Goal: Information Seeking & Learning: Learn about a topic

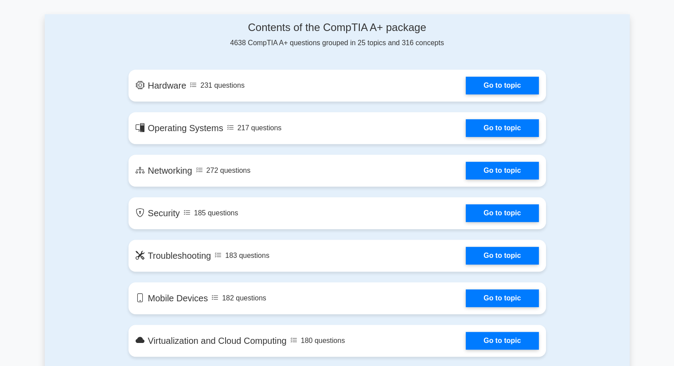
scroll to position [459, 0]
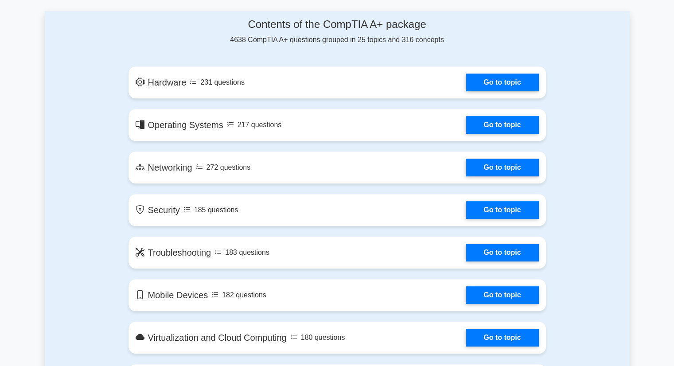
drag, startPoint x: 676, startPoint y: 24, endPoint x: 676, endPoint y: 78, distance: 55.0
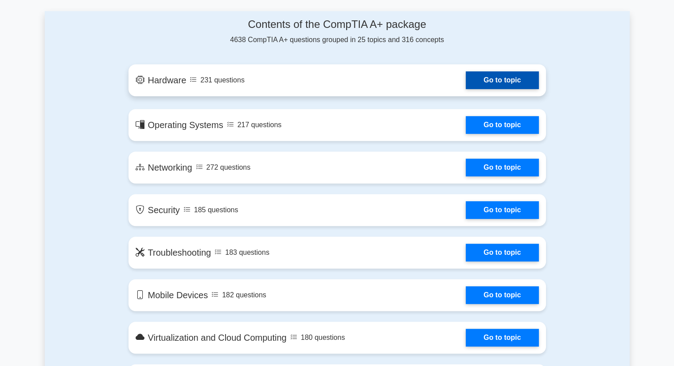
click at [520, 81] on link "Go to topic" at bounding box center [502, 80] width 73 height 18
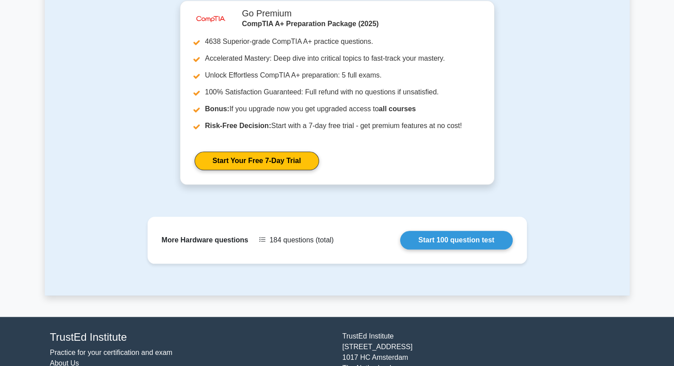
scroll to position [892, 0]
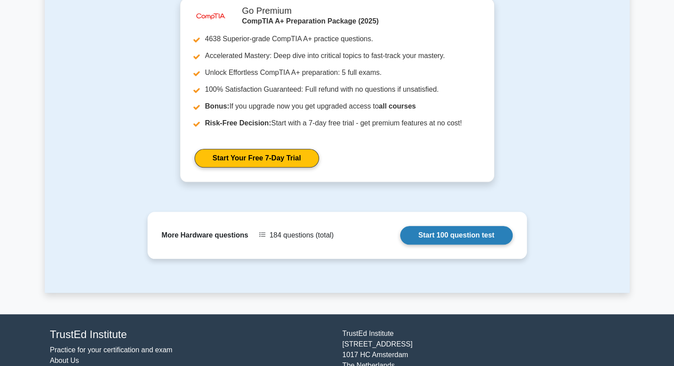
click at [482, 226] on link "Start 100 question test" at bounding box center [456, 235] width 113 height 19
